Goal: Obtain resource: Download file/media

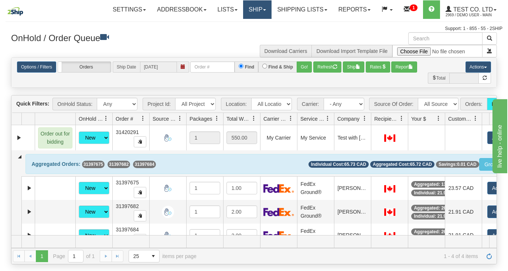
click at [254, 4] on link "Ship" at bounding box center [257, 9] width 28 height 18
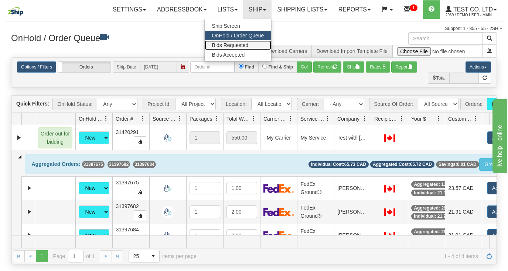
click at [234, 45] on span "Bids Requested" at bounding box center [230, 45] width 37 height 6
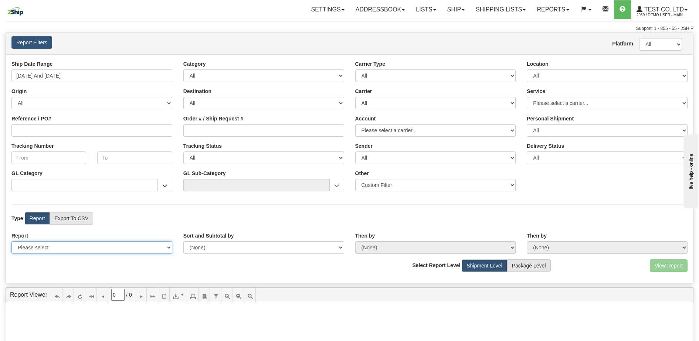
click at [163, 242] on select "Please select 1 Line Shipment Report Address Detail Basic Shipment Overview Can…" at bounding box center [91, 247] width 161 height 13
drag, startPoint x: 238, startPoint y: 210, endPoint x: 239, endPoint y: 195, distance: 14.9
click at [238, 209] on div "Ship Date Range [DATE] And [DATE] Category All Inbound Outbound Carrier Type Al…" at bounding box center [349, 168] width 687 height 229
click at [81, 215] on label "Export To CSV" at bounding box center [72, 218] width 44 height 13
radio input "true"
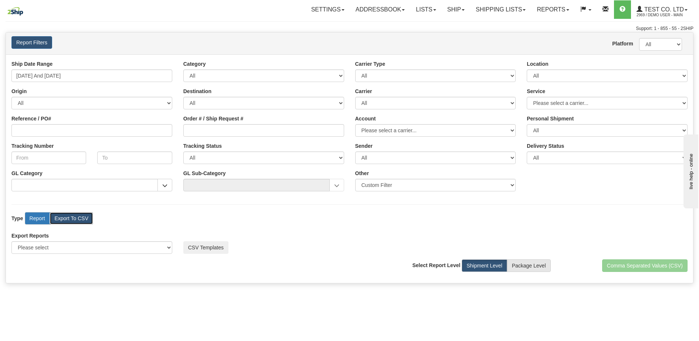
click at [33, 217] on label "Report" at bounding box center [37, 218] width 25 height 13
radio input "true"
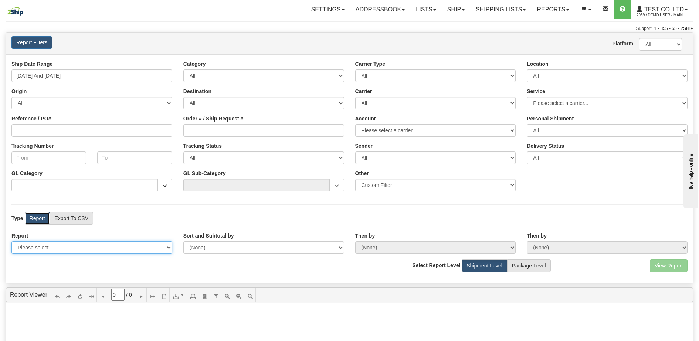
click at [101, 249] on select "Please select 1 Line Shipment Report Address Detail Basic Shipment Overview Can…" at bounding box center [91, 247] width 161 height 13
drag, startPoint x: 238, startPoint y: 150, endPoint x: 233, endPoint y: 151, distance: 5.0
click at [238, 150] on div "Tracking Status All Not Set No Tracking Info Delivery Exception Delivered In Tr…" at bounding box center [264, 153] width 172 height 22
click at [93, 188] on input "GL Category" at bounding box center [84, 185] width 146 height 13
click at [82, 188] on input "GL Category" at bounding box center [84, 185] width 146 height 13
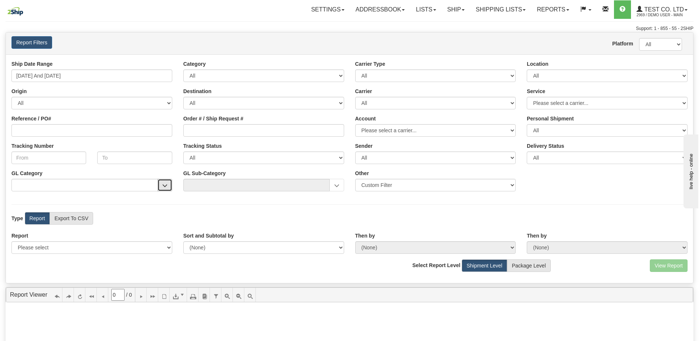
click at [160, 186] on button "button" at bounding box center [164, 185] width 15 height 13
click at [169, 185] on button "button" at bounding box center [164, 185] width 15 height 13
click at [165, 185] on span "button" at bounding box center [164, 185] width 5 height 5
click at [185, 207] on div "Ship Date Range [DATE] And [DATE] Category All Inbound Outbound Carrier Type Al…" at bounding box center [349, 168] width 687 height 229
click at [166, 244] on select "Please select 1 Line Shipment Report Address Detail Basic Shipment Overview Can…" at bounding box center [91, 247] width 161 height 13
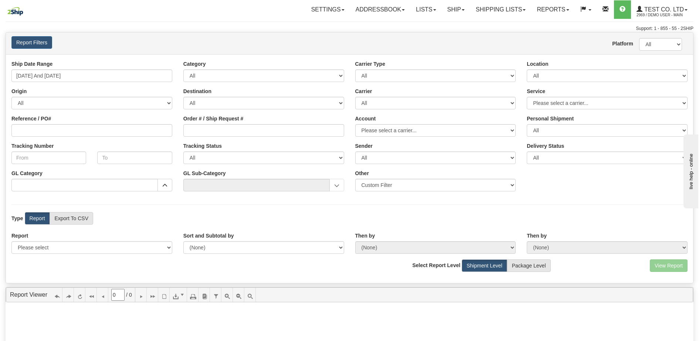
click at [196, 224] on div "Ship Date Range [DATE] And [DATE] Category All Inbound Outbound Carrier Type Al…" at bounding box center [349, 168] width 687 height 229
click at [511, 187] on select "Sender Company Sender Contact Sender Country Sender State Sender City Sender Zi…" at bounding box center [435, 185] width 161 height 13
select select "Has_DG"
click at [355, 179] on select "Sender Company Sender Contact Sender Country Sender State Sender City Sender Zi…" at bounding box center [435, 185] width 161 height 13
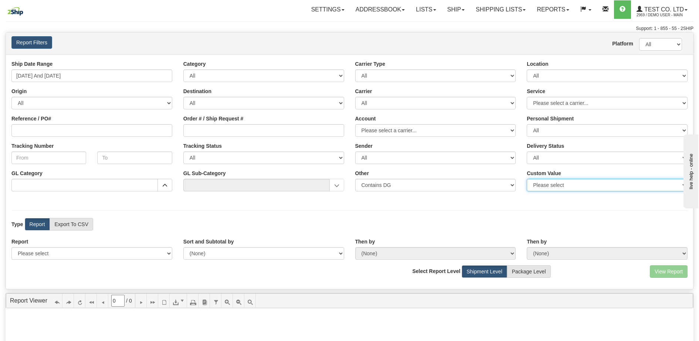
click at [549, 186] on select "Please select True False" at bounding box center [607, 185] width 161 height 13
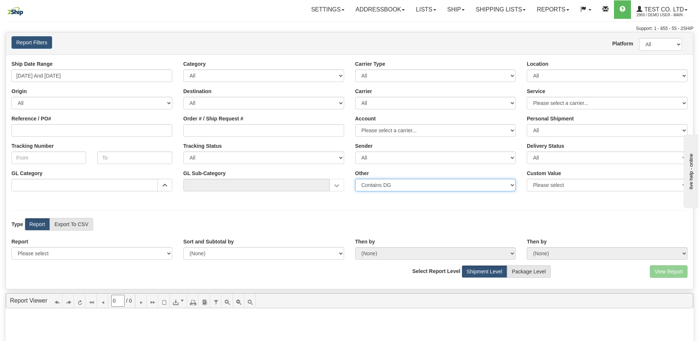
click at [381, 185] on select "Sender Company Sender Contact Sender Country Sender State Sender City Sender Zi…" at bounding box center [435, 185] width 161 height 13
click at [387, 224] on div "Type Report Export To CSV View Map" at bounding box center [349, 224] width 687 height 13
click at [440, 183] on select "Sender Company Sender Contact Sender Country Sender State Sender City Sender Zi…" at bounding box center [435, 185] width 161 height 13
click at [86, 254] on select "Please select 1 Line Shipment Report Address Detail Basic Shipment Overview Can…" at bounding box center [91, 253] width 161 height 13
click at [216, 203] on div "Ship Date Range 08/13/2025 And 08/19/2025 Category All Inbound Outbound Carrier…" at bounding box center [349, 131] width 687 height 143
